Goal: Transaction & Acquisition: Purchase product/service

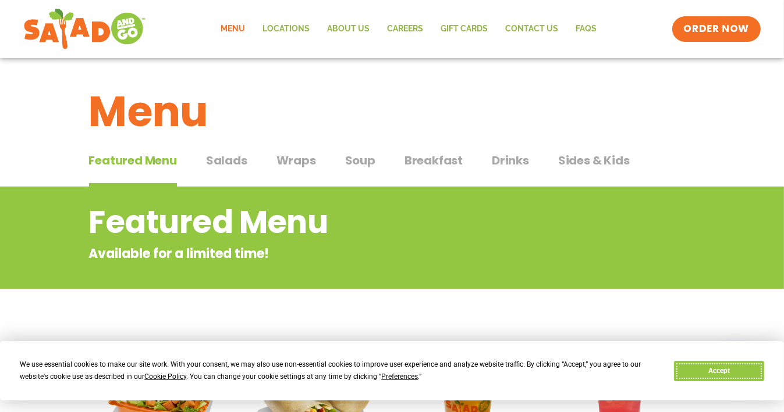
click at [734, 366] on button "Accept" at bounding box center [719, 371] width 90 height 20
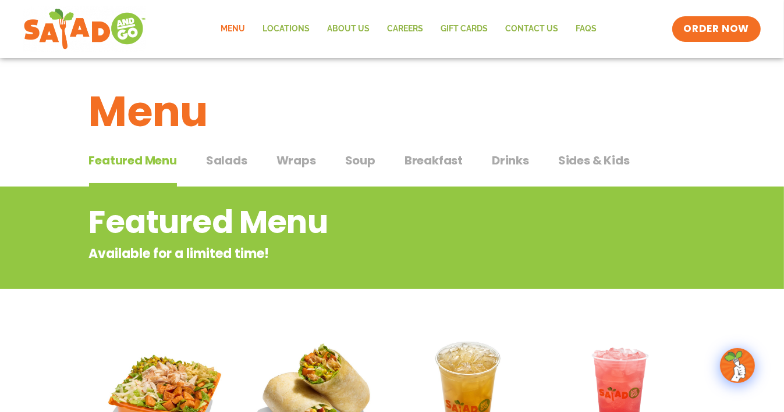
click at [211, 163] on span "Salads" at bounding box center [226, 160] width 41 height 17
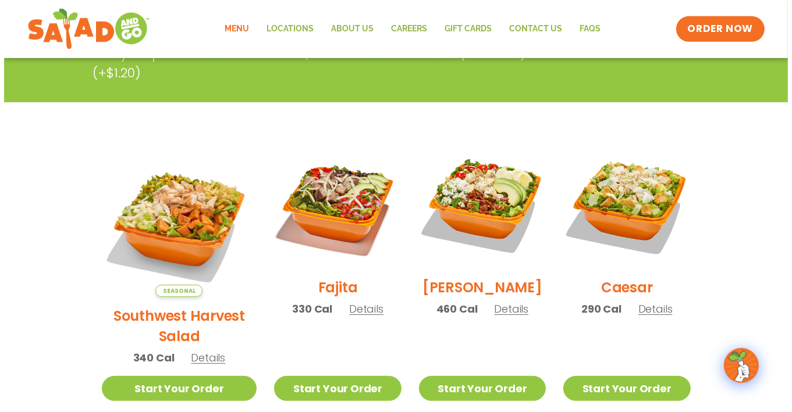
scroll to position [245, 0]
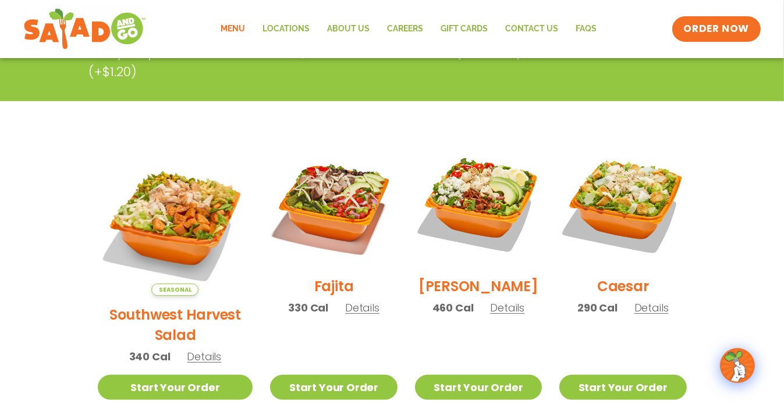
click at [197, 350] on span "Details" at bounding box center [204, 357] width 34 height 15
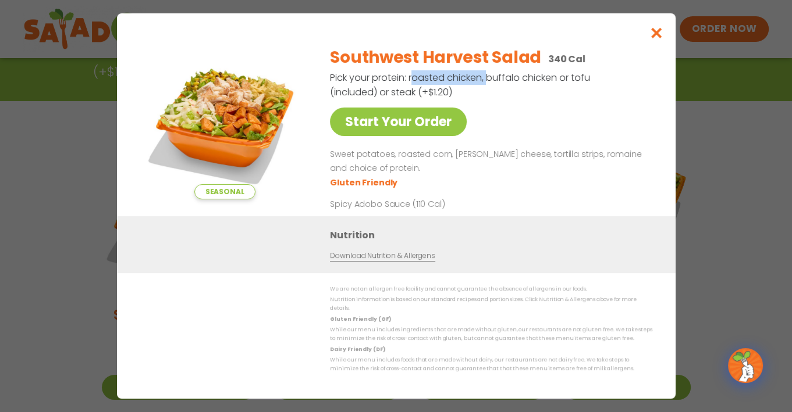
drag, startPoint x: 405, startPoint y: 78, endPoint x: 471, endPoint y: 81, distance: 66.4
click at [471, 81] on p "Pick your protein: roasted chicken, buffalo chicken or tofu (included) or steak…" at bounding box center [461, 84] width 262 height 29
copy p "roasted chicken,"
click at [396, 119] on link "Start Your Order" at bounding box center [398, 122] width 137 height 29
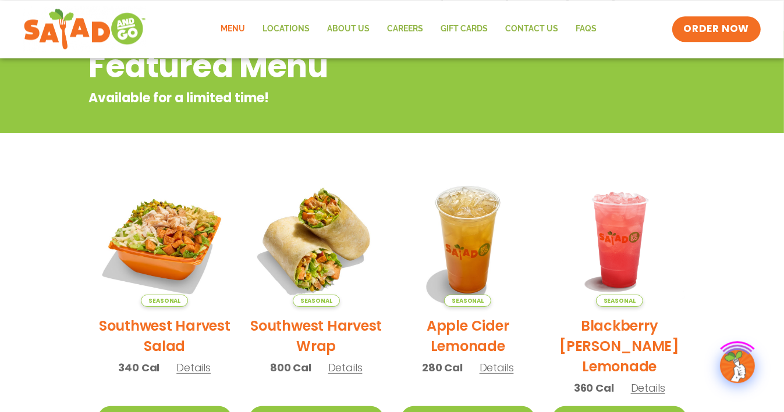
scroll to position [184, 0]
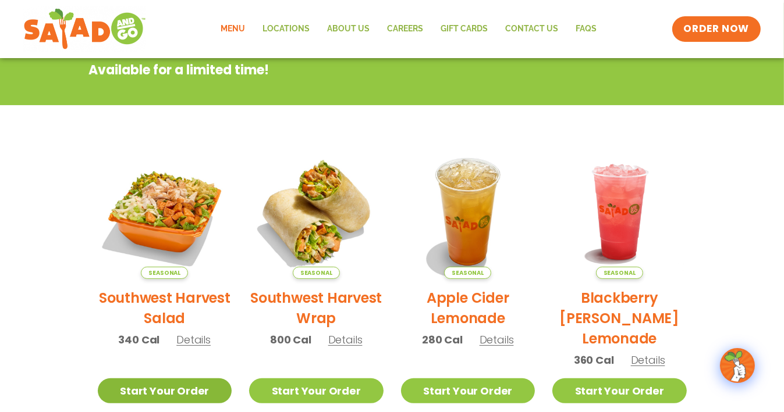
click at [180, 379] on link "Start Your Order" at bounding box center [165, 391] width 134 height 25
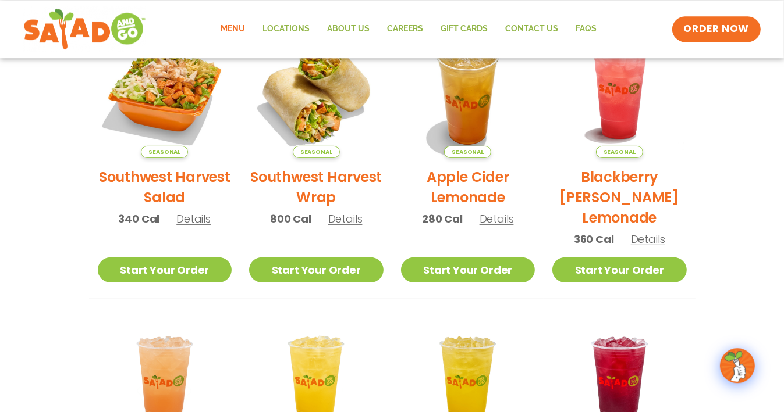
scroll to position [307, 0]
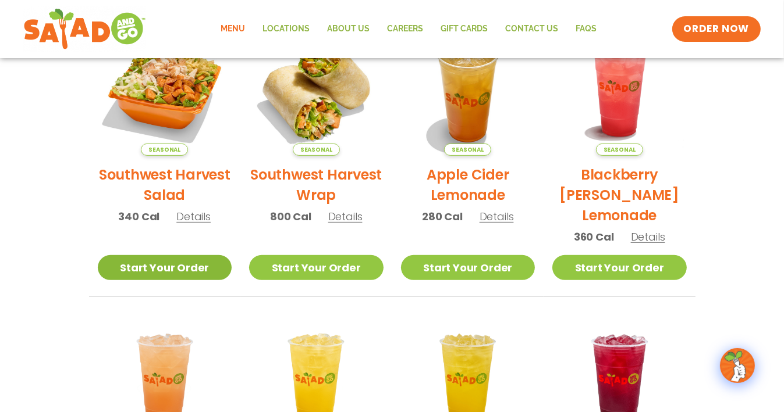
click at [197, 255] on link "Start Your Order" at bounding box center [165, 267] width 134 height 25
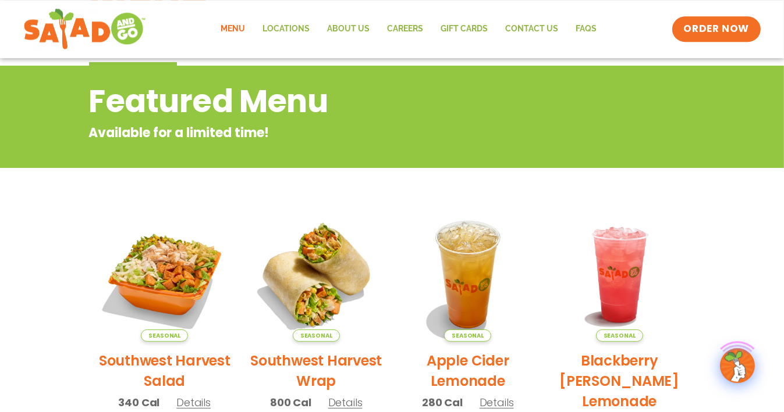
scroll to position [245, 0]
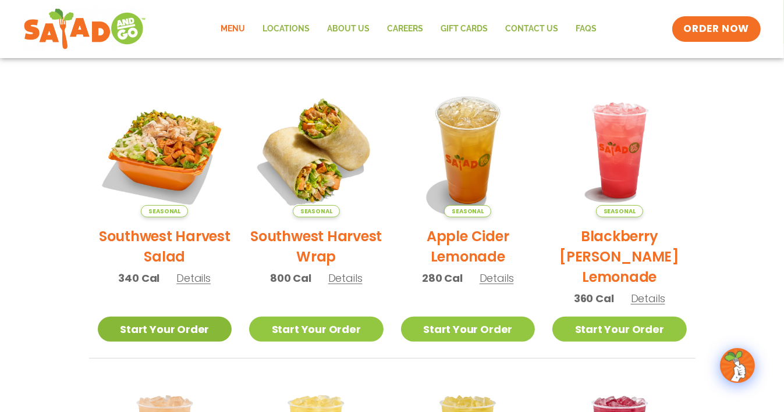
click at [175, 317] on link "Start Your Order" at bounding box center [165, 329] width 134 height 25
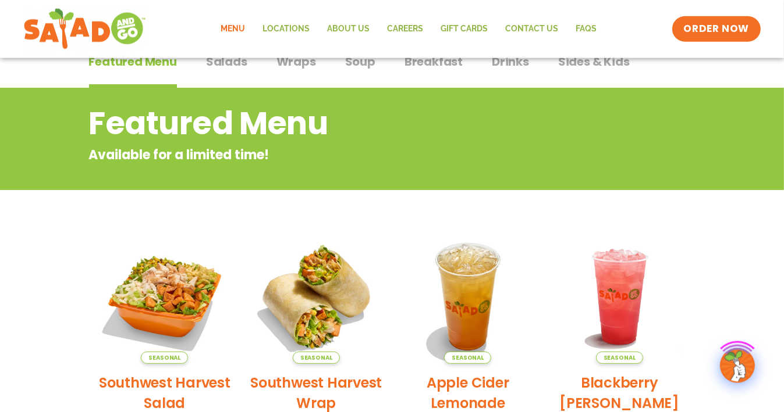
scroll to position [245, 0]
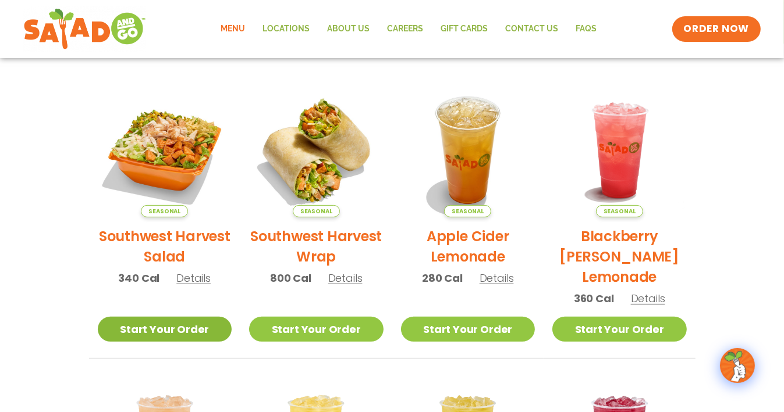
click at [175, 317] on link "Start Your Order" at bounding box center [165, 329] width 134 height 25
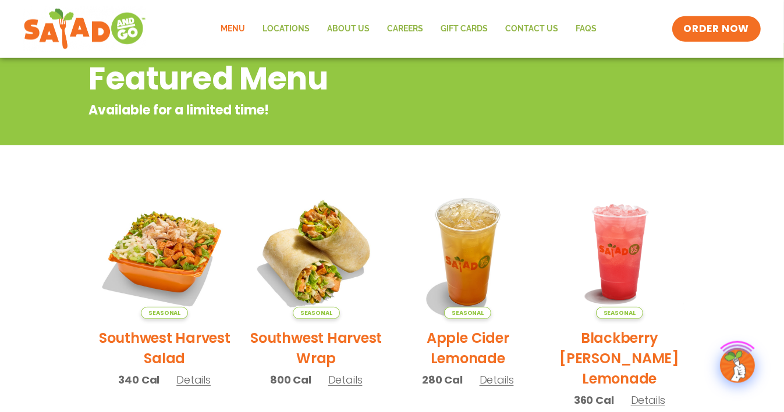
scroll to position [245, 0]
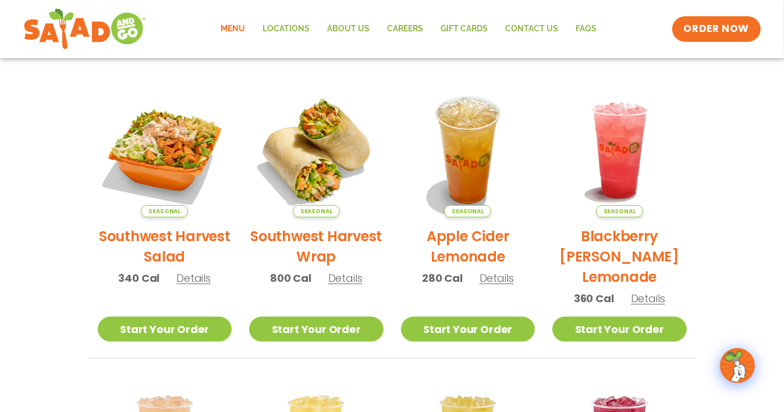
click at [200, 277] on span "Details" at bounding box center [193, 278] width 34 height 15
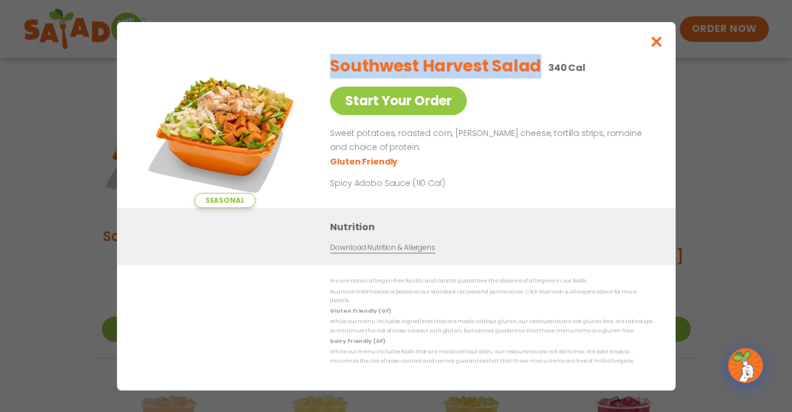
drag, startPoint x: 326, startPoint y: 71, endPoint x: 519, endPoint y: 62, distance: 193.4
click at [519, 62] on div "Seasonal Start Your Order Southwest Harvest Salad 340 Cal Start Your Order Swee…" at bounding box center [396, 126] width 512 height 163
copy h2 "Southwest Harvest Salad"
click at [654, 43] on icon "Close modal" at bounding box center [656, 41] width 15 height 12
